Goal: Task Accomplishment & Management: Use online tool/utility

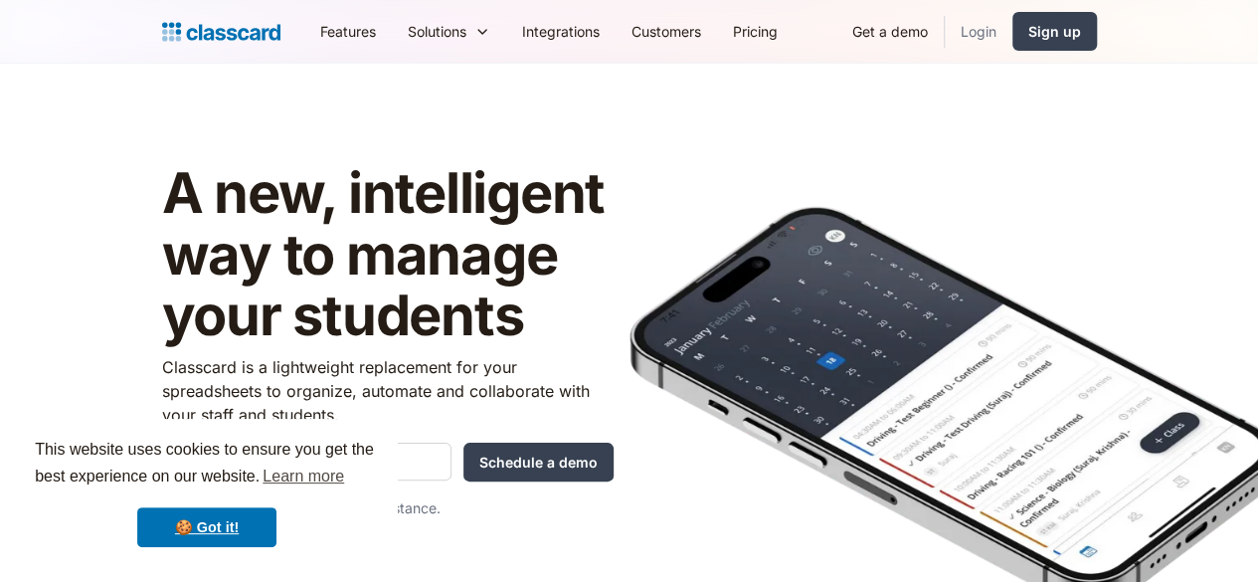
click at [1013, 32] on link "Login" at bounding box center [979, 31] width 68 height 45
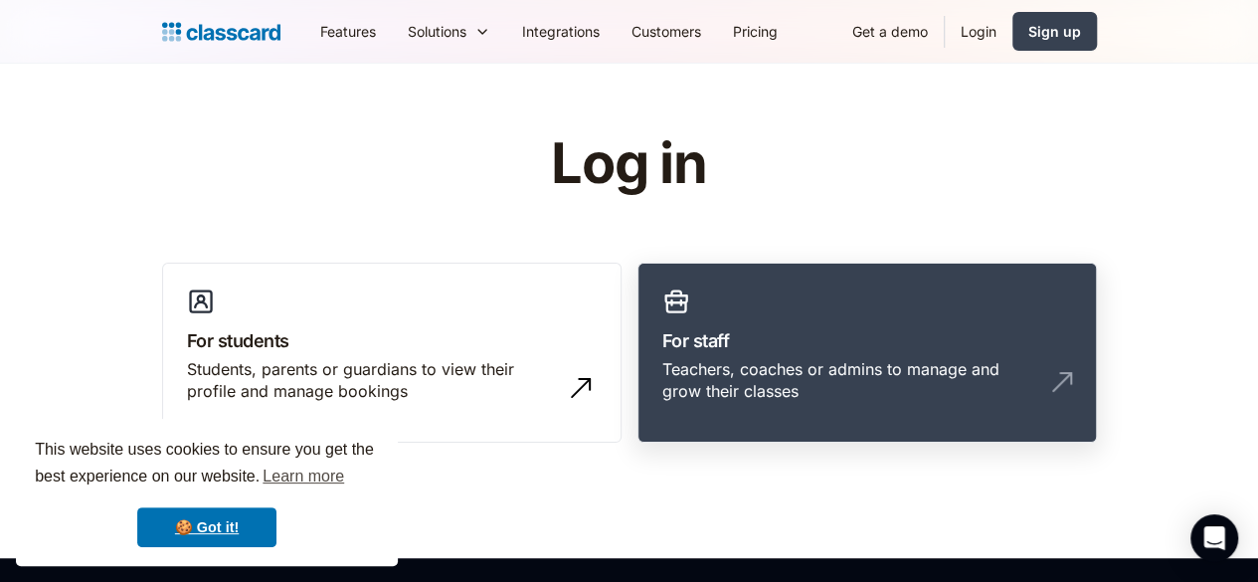
click at [1052, 288] on link "For staff Teachers, coaches or admins to manage and grow their classes" at bounding box center [868, 353] width 460 height 181
